Goal: Information Seeking & Learning: Learn about a topic

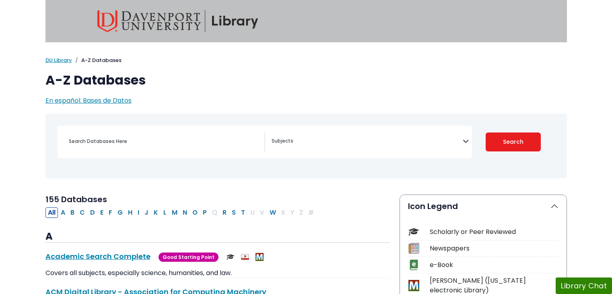
select select "Database Subject Filter"
click at [164, 135] on input "Search database by title or keyword" at bounding box center [164, 141] width 201 height 12
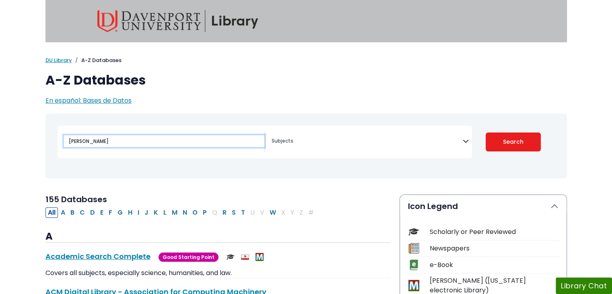
type input "[PERSON_NAME]"
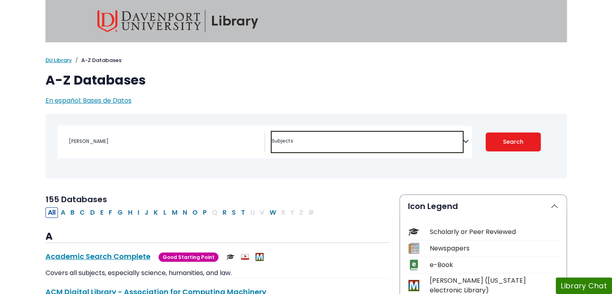
click at [337, 144] on textarea "Search" at bounding box center [367, 142] width 191 height 6
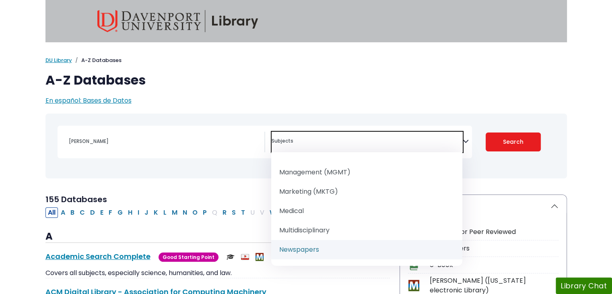
scroll to position [701, 0]
select select "219076"
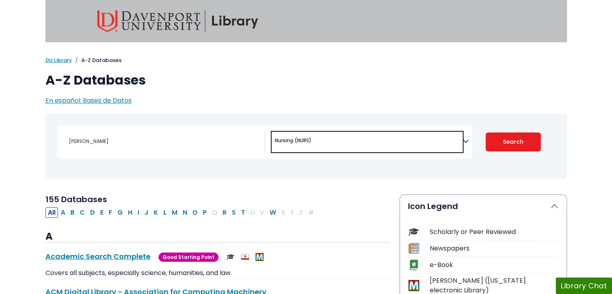
scroll to position [403, 0]
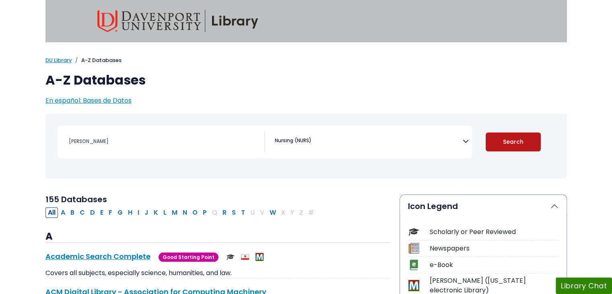
click at [503, 140] on button "Search" at bounding box center [513, 141] width 55 height 19
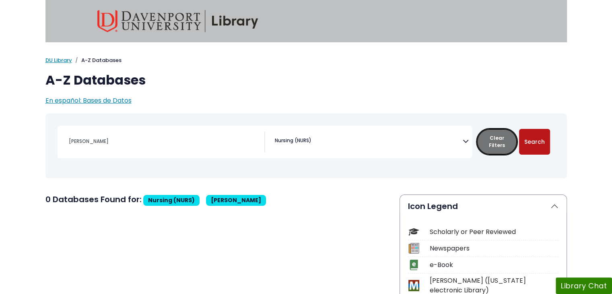
click at [503, 140] on button "Clear Filters" at bounding box center [497, 142] width 40 height 26
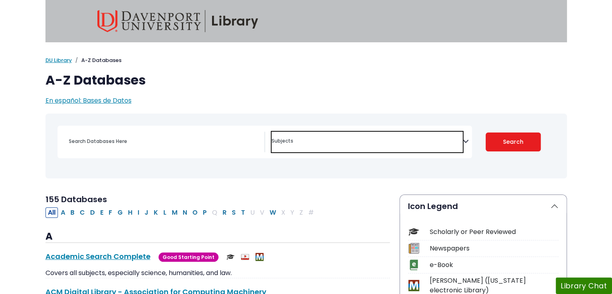
click at [462, 146] on span "Search filters" at bounding box center [367, 142] width 191 height 21
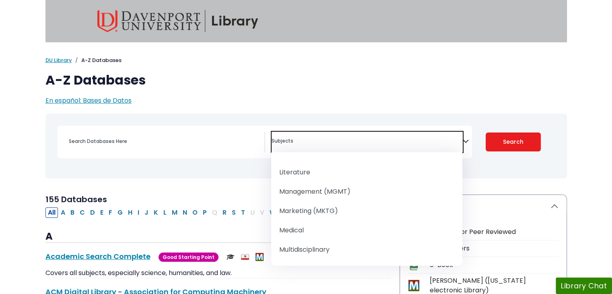
scroll to position [701, 0]
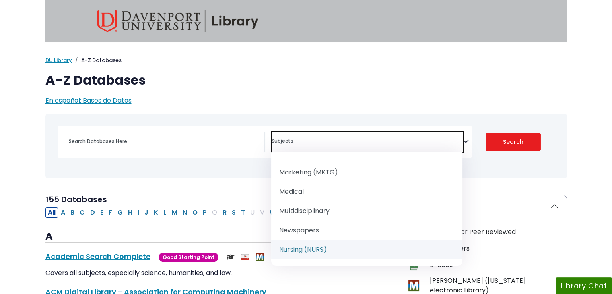
select select "219076"
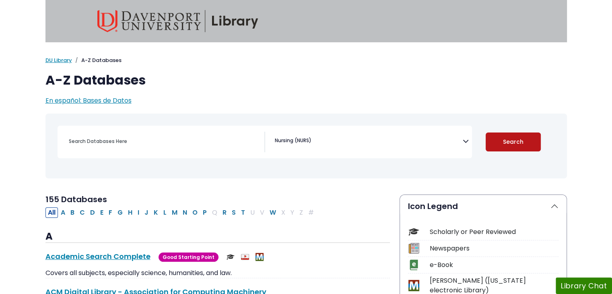
click at [497, 145] on button "Search" at bounding box center [513, 141] width 55 height 19
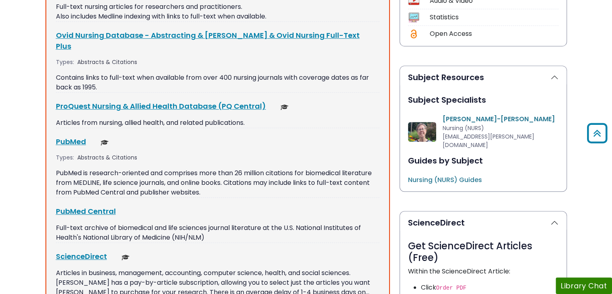
scroll to position [370, 0]
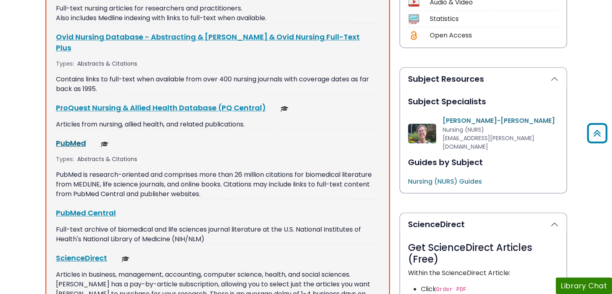
click at [76, 138] on link "PubMed This link opens in a new window" at bounding box center [71, 143] width 30 height 10
click at [220, 103] on link "ProQuest Nursing & Allied Health Database (PQ Central) This link opens in a new…" at bounding box center [161, 108] width 210 height 10
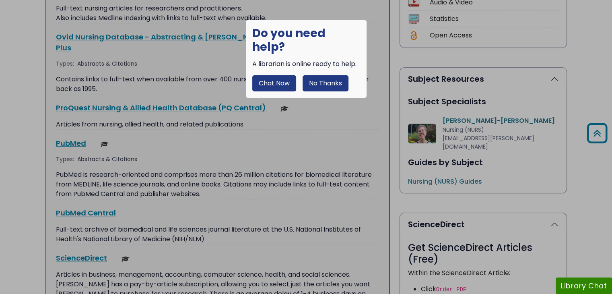
click at [325, 75] on button "No Thanks" at bounding box center [326, 83] width 46 height 16
